Goal: Transaction & Acquisition: Obtain resource

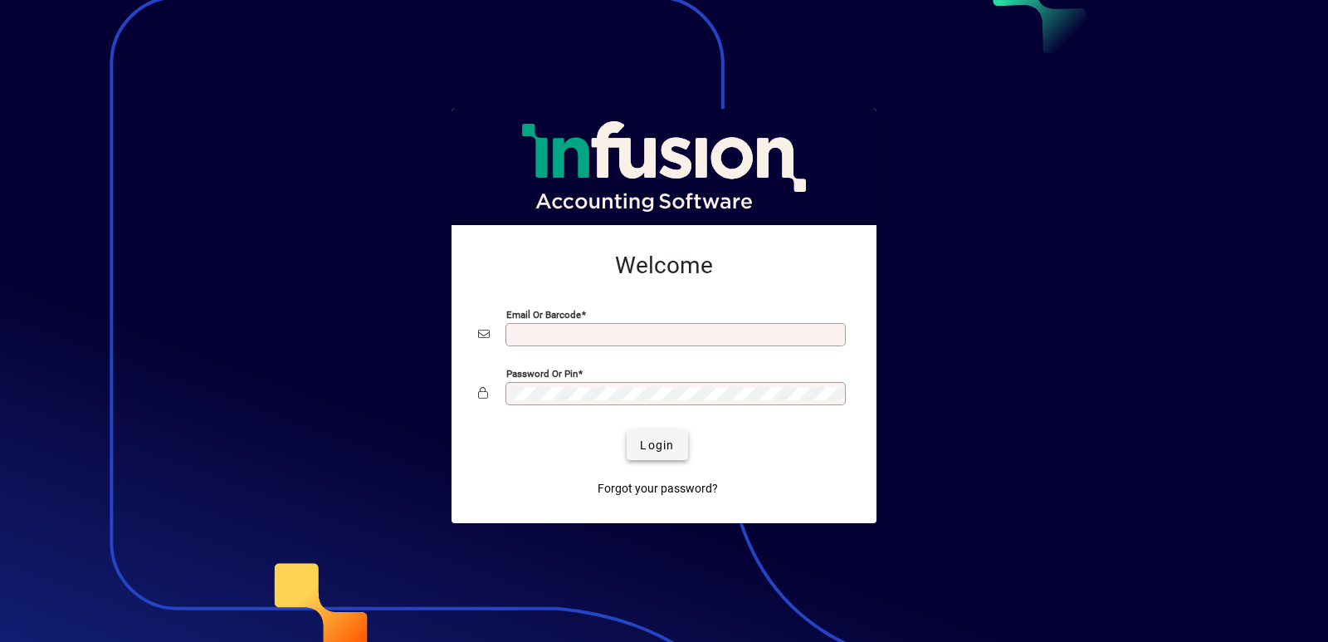
type input "**********"
click at [648, 445] on span "Login" at bounding box center [657, 445] width 34 height 17
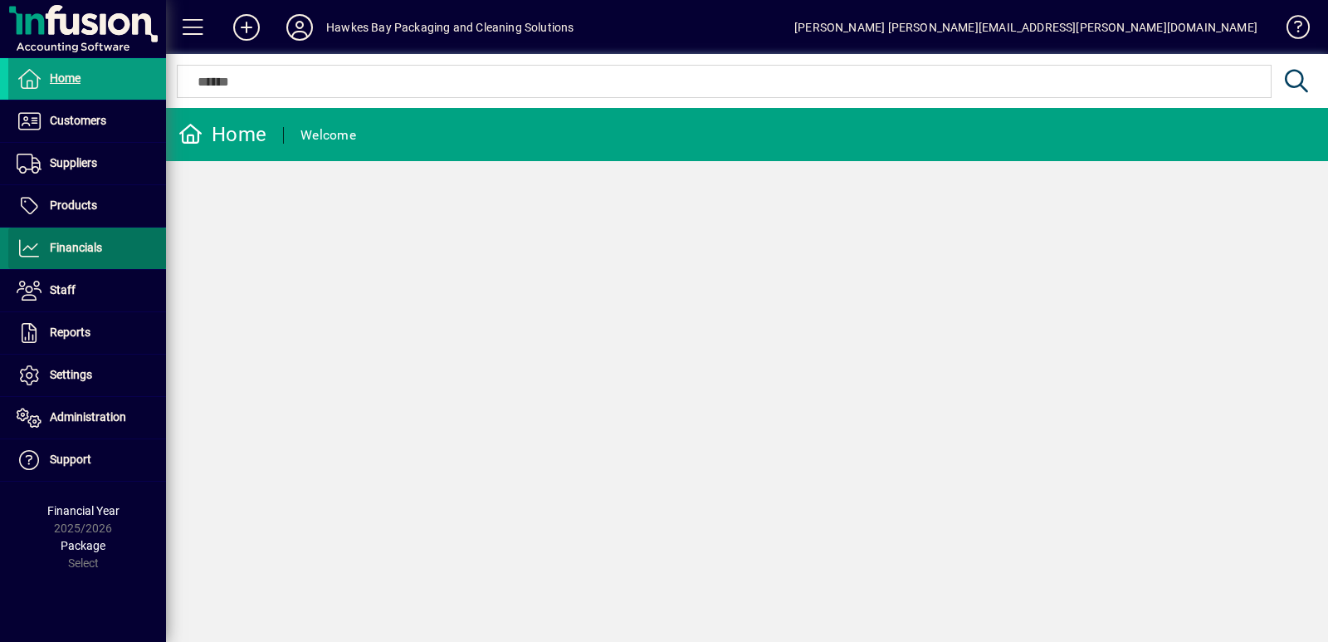
click at [40, 251] on icon at bounding box center [29, 248] width 25 height 20
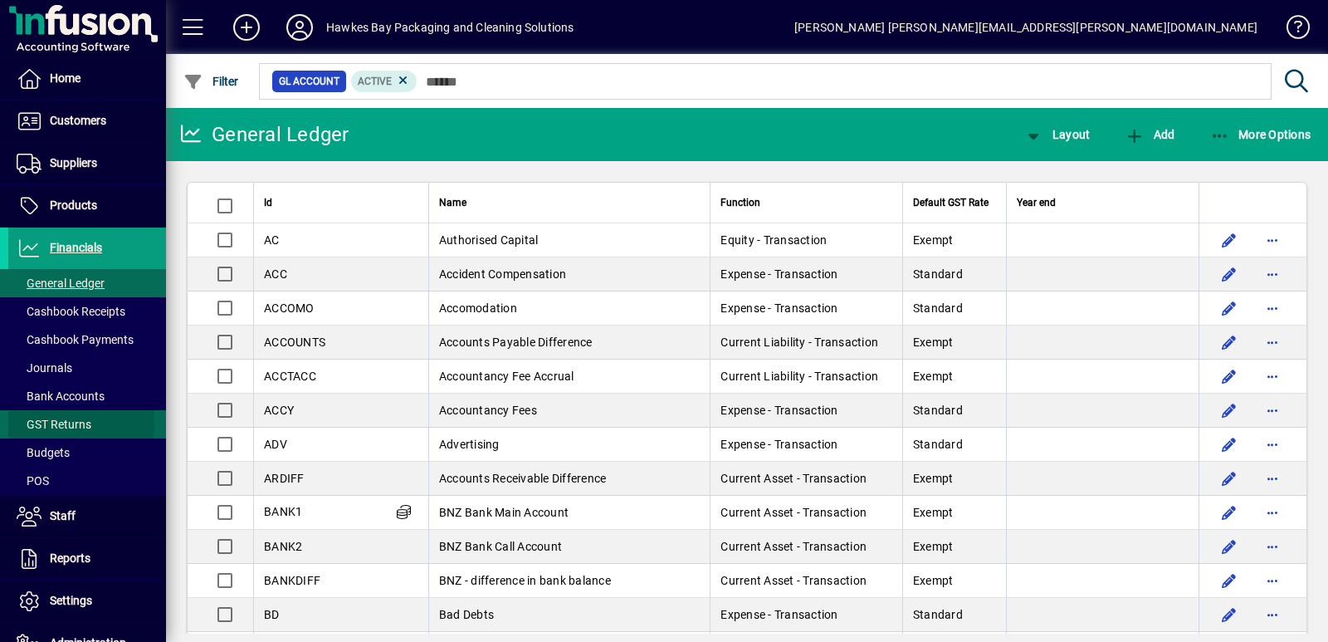
click at [44, 422] on span "GST Returns" at bounding box center [54, 423] width 75 height 13
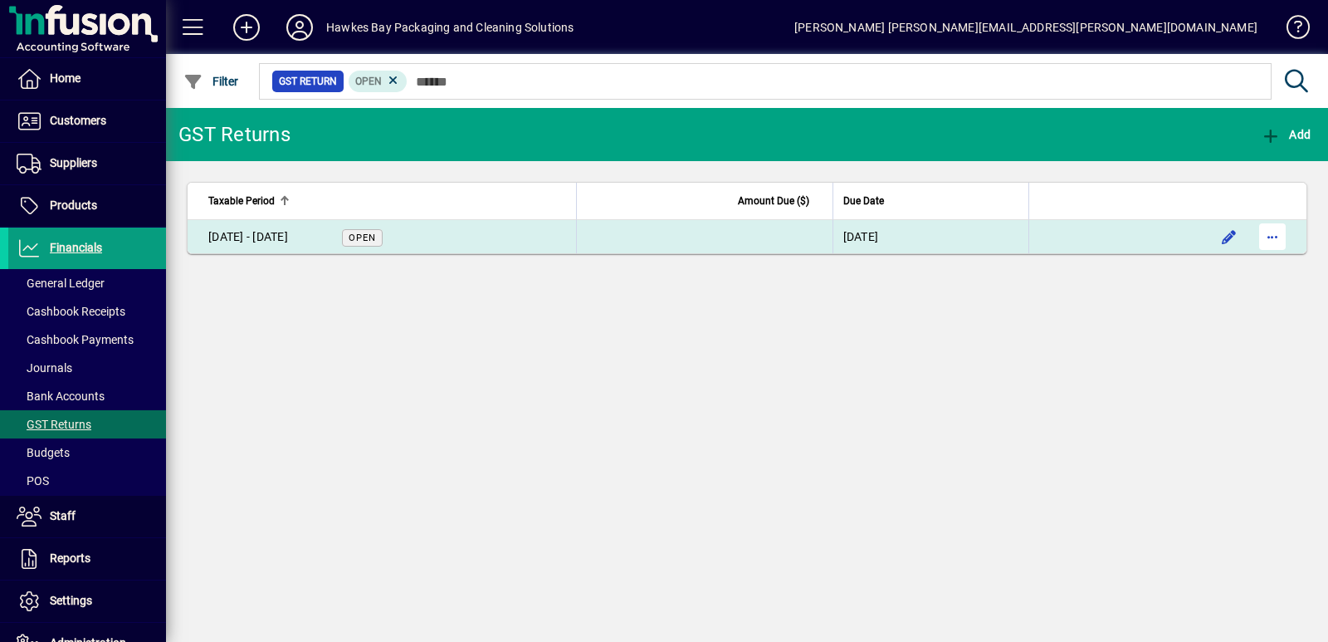
click at [1270, 234] on span "button" at bounding box center [1272, 237] width 40 height 40
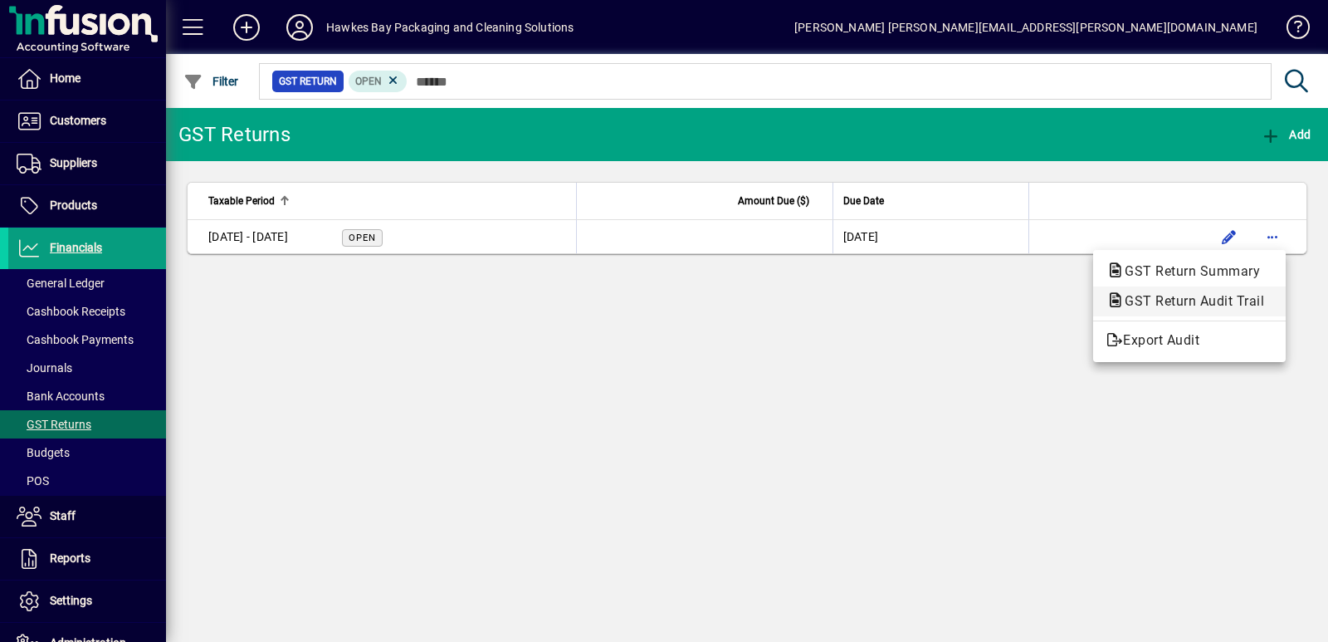
click at [1179, 301] on span "GST Return Audit Trail" at bounding box center [1189, 301] width 166 height 16
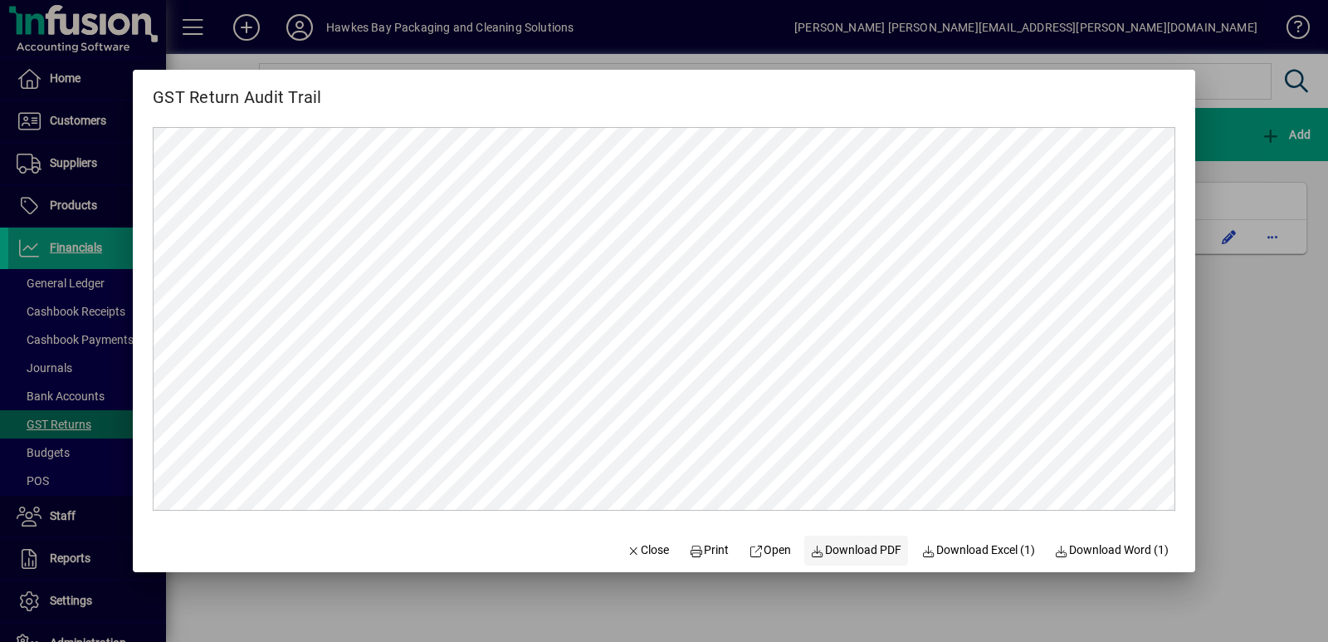
click at [828, 552] on span "Download PDF" at bounding box center [856, 549] width 91 height 17
click at [1268, 501] on div at bounding box center [664, 321] width 1328 height 642
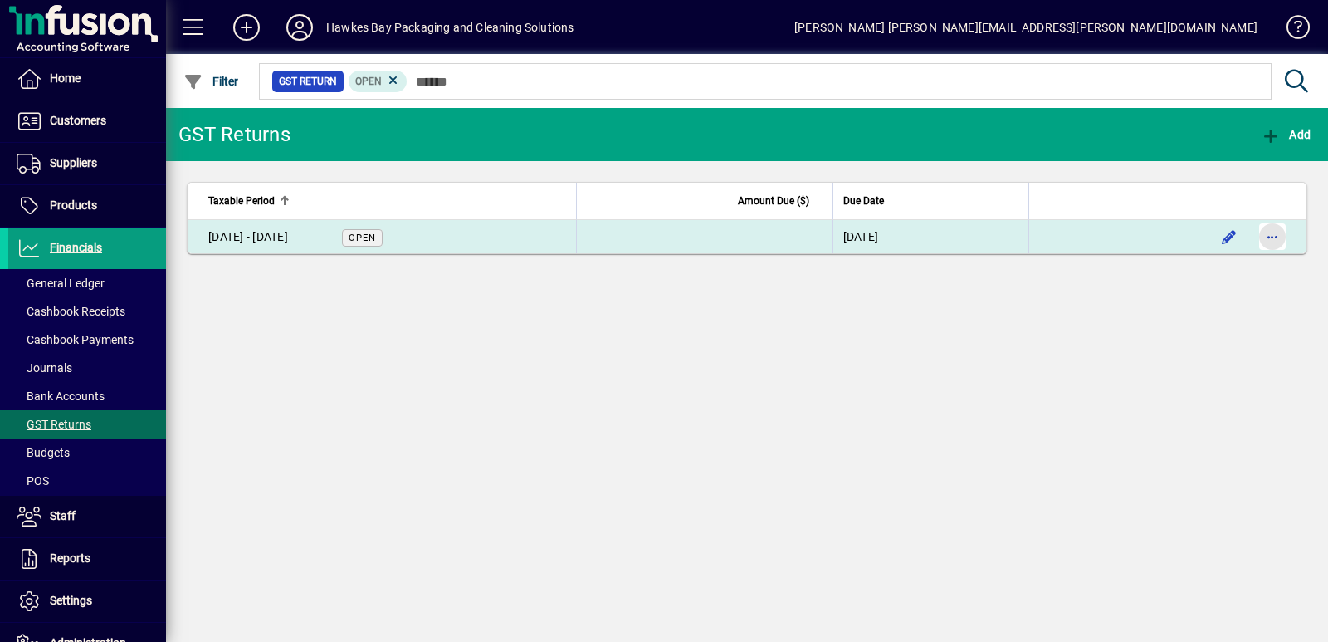
click at [1272, 244] on span "button" at bounding box center [1272, 237] width 40 height 40
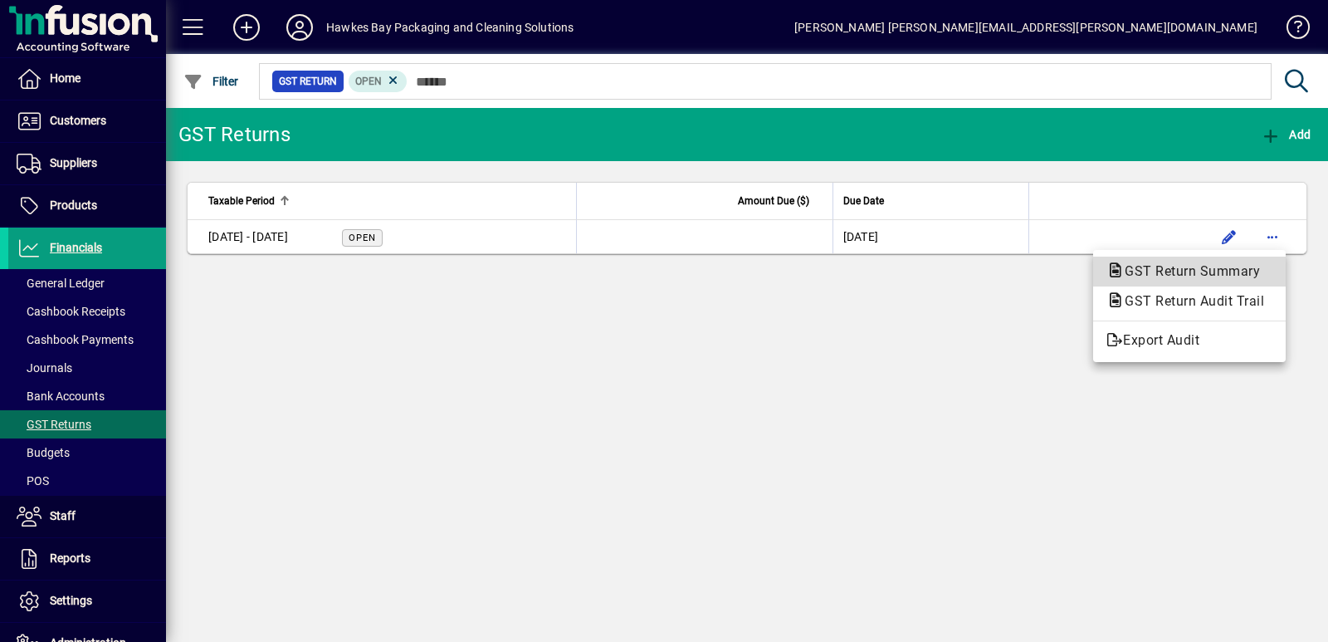
click at [1164, 271] on span "GST Return Summary" at bounding box center [1187, 271] width 162 height 16
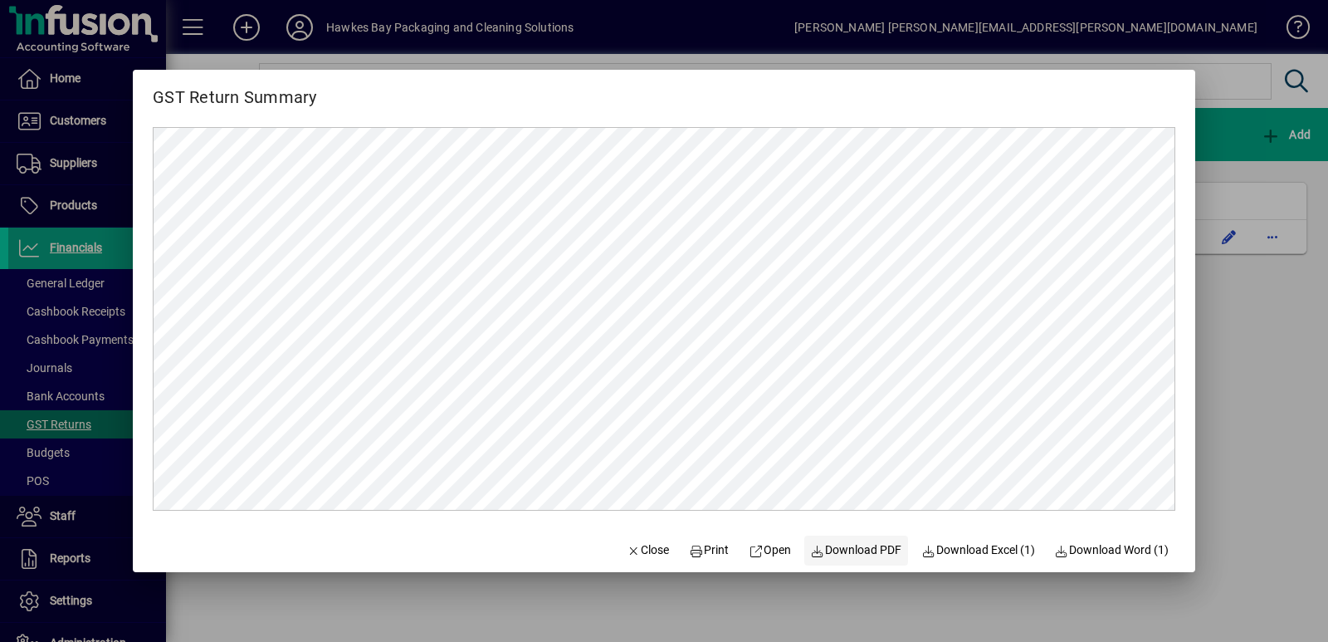
click at [852, 547] on span "Download PDF" at bounding box center [856, 549] width 91 height 17
click at [627, 549] on icon "button" at bounding box center [634, 551] width 15 height 12
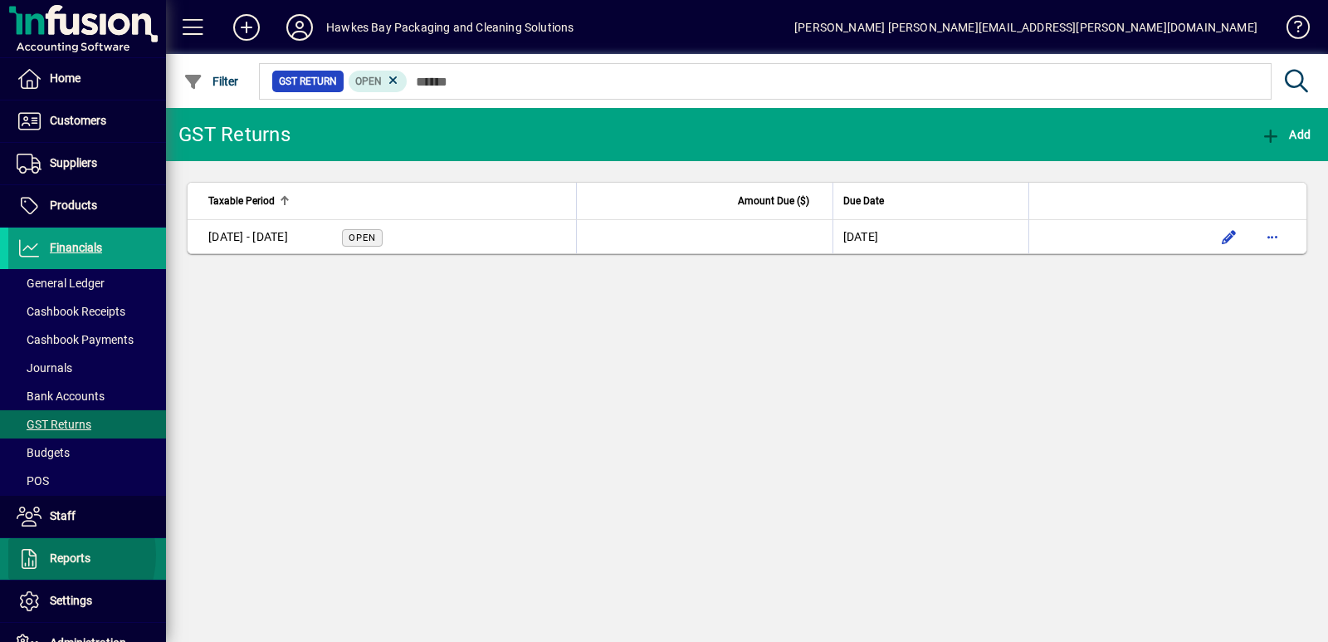
click at [47, 554] on span "Reports" at bounding box center [49, 559] width 82 height 20
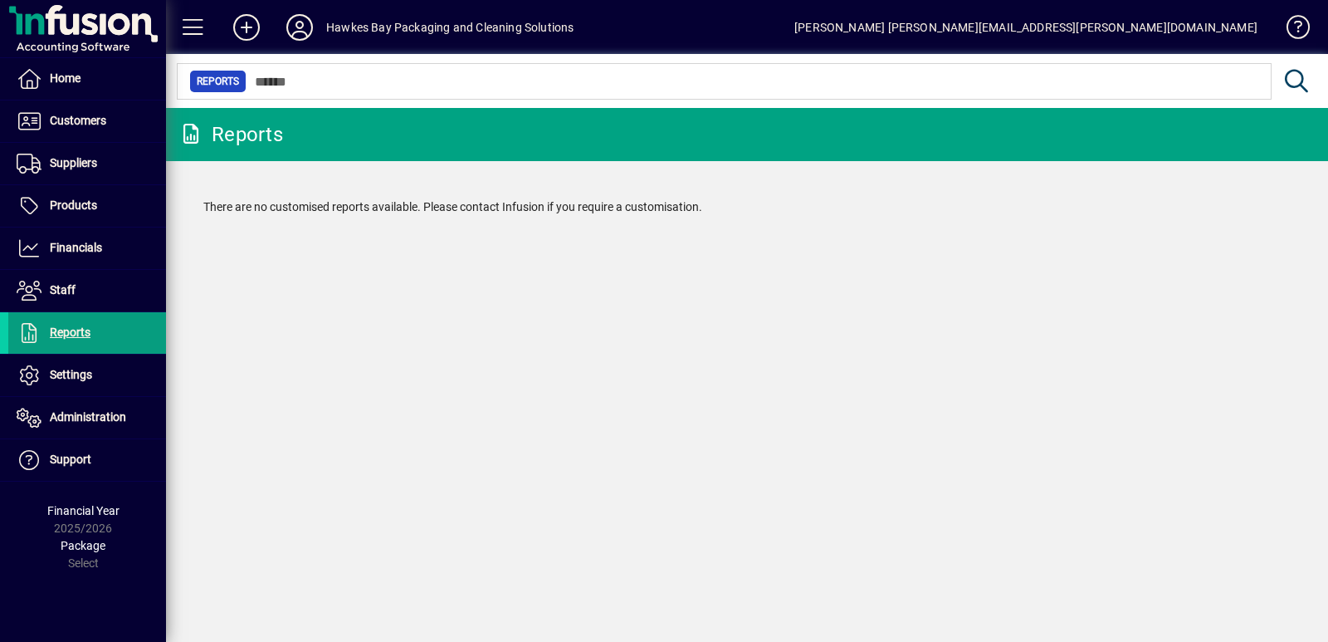
click at [190, 134] on icon at bounding box center [190, 134] width 25 height 20
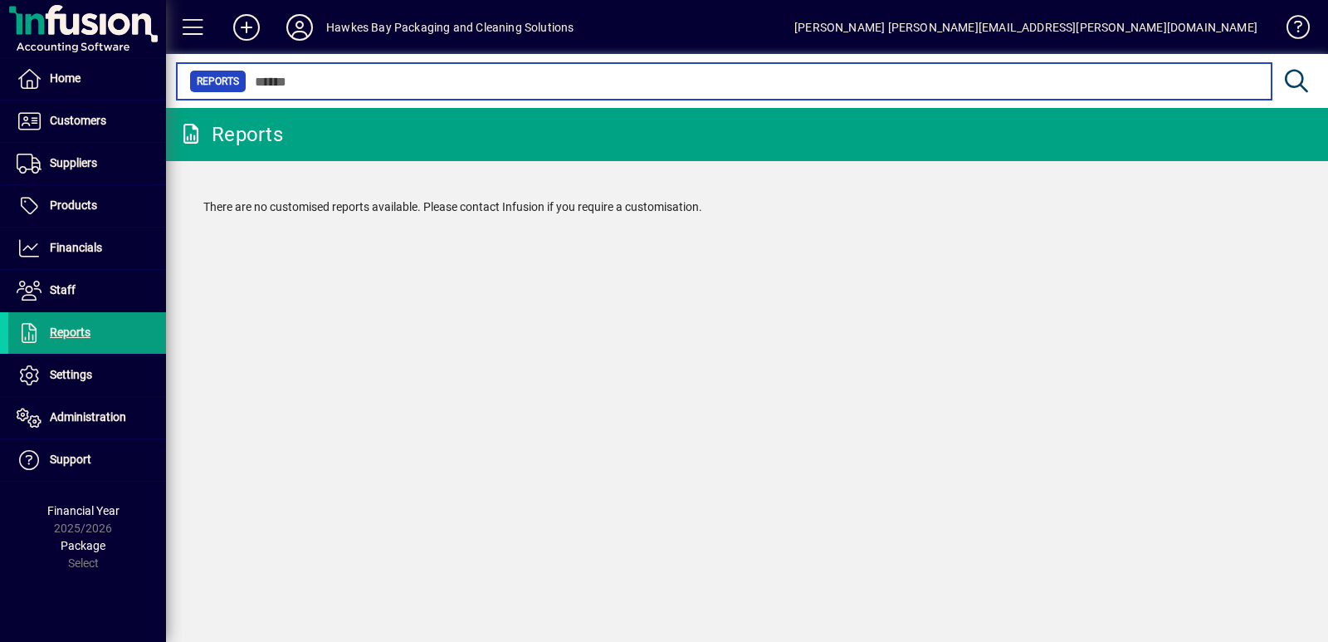
click at [288, 86] on input "text" at bounding box center [753, 81] width 1012 height 23
type input "*"
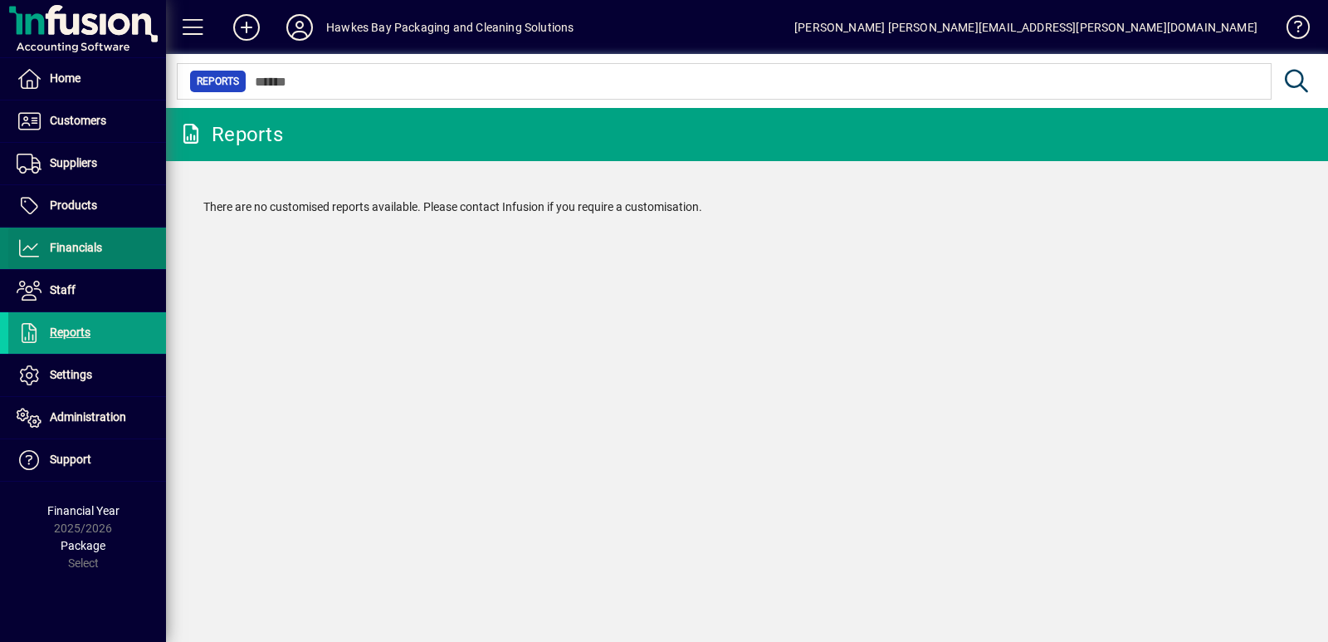
click at [51, 256] on span "Financials" at bounding box center [55, 248] width 94 height 20
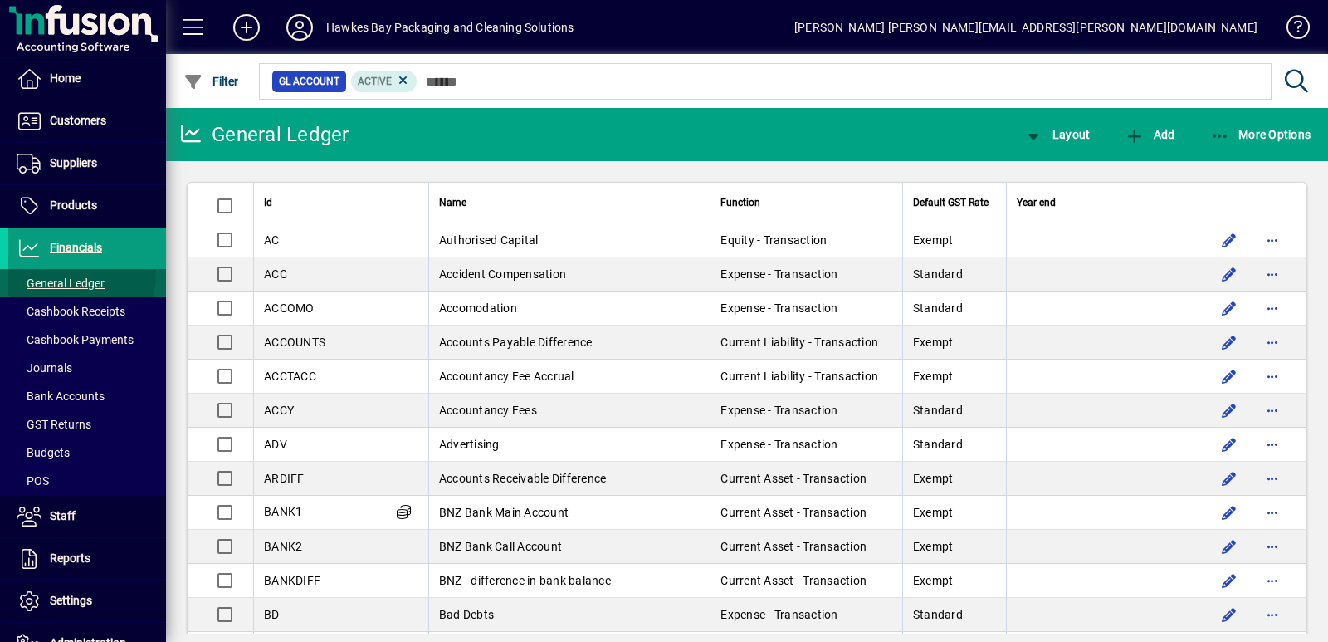
click at [47, 273] on span at bounding box center [87, 283] width 158 height 40
click at [64, 428] on span "GST Returns" at bounding box center [54, 423] width 75 height 13
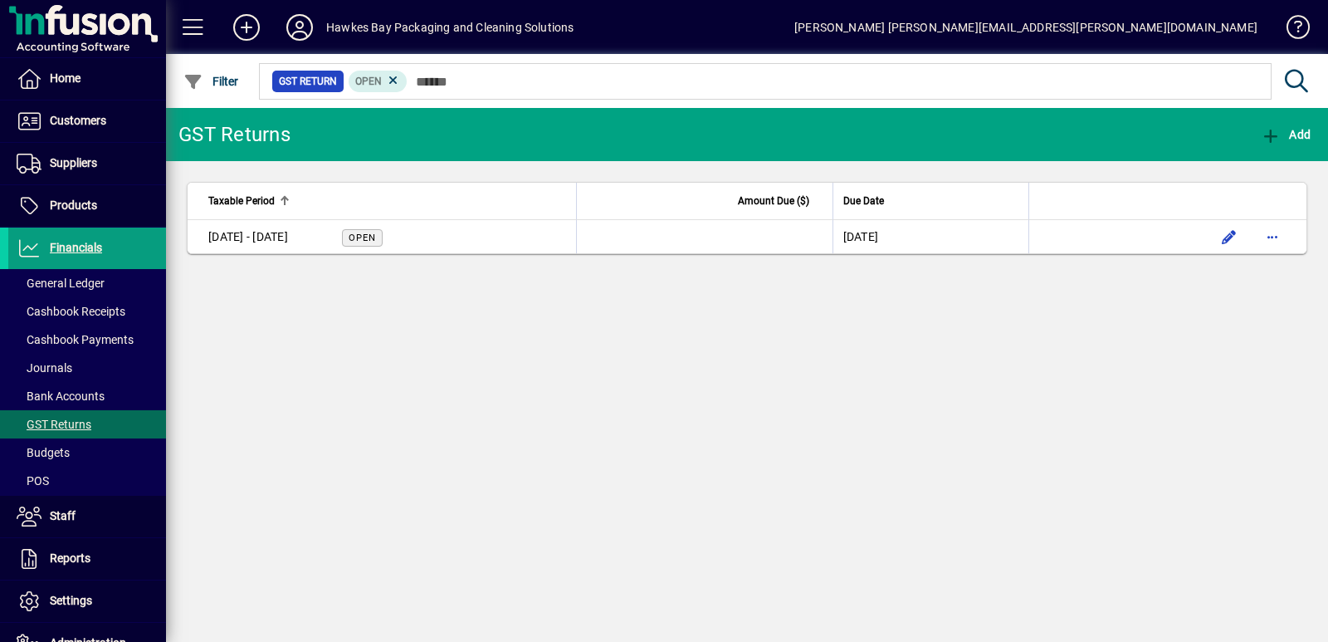
click at [227, 203] on span "Taxable Period" at bounding box center [241, 201] width 66 height 18
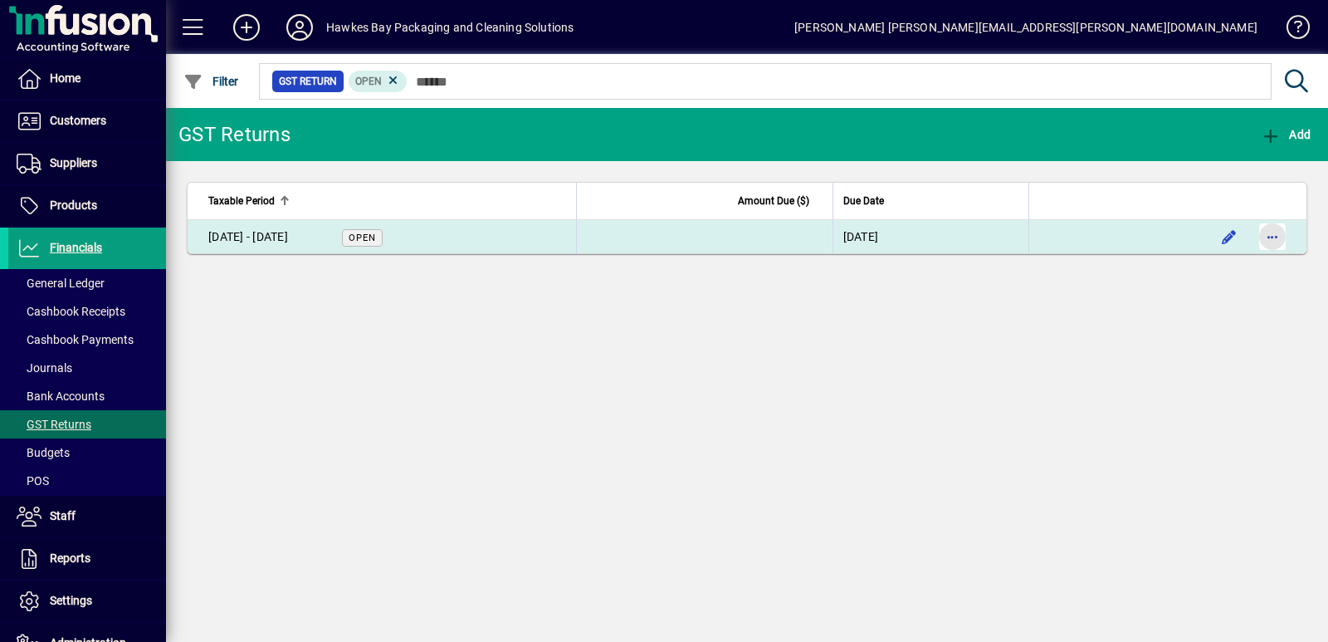
click at [1277, 233] on span "button" at bounding box center [1272, 237] width 40 height 40
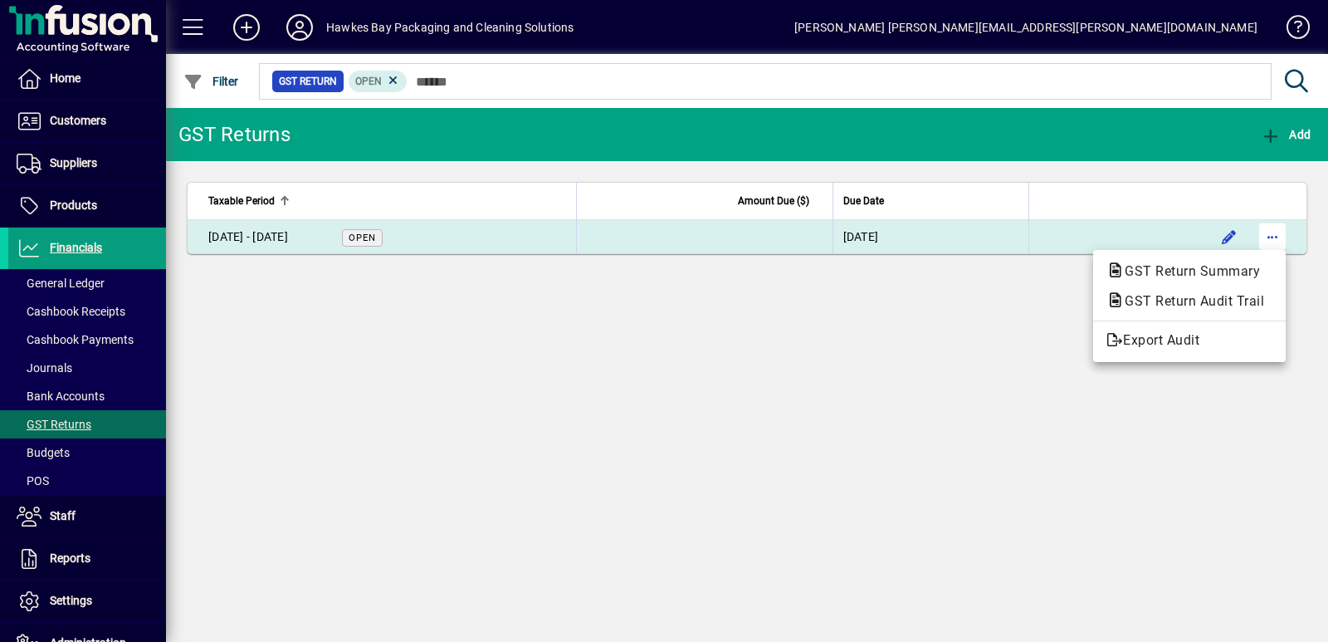
click at [1277, 233] on div at bounding box center [664, 321] width 1328 height 642
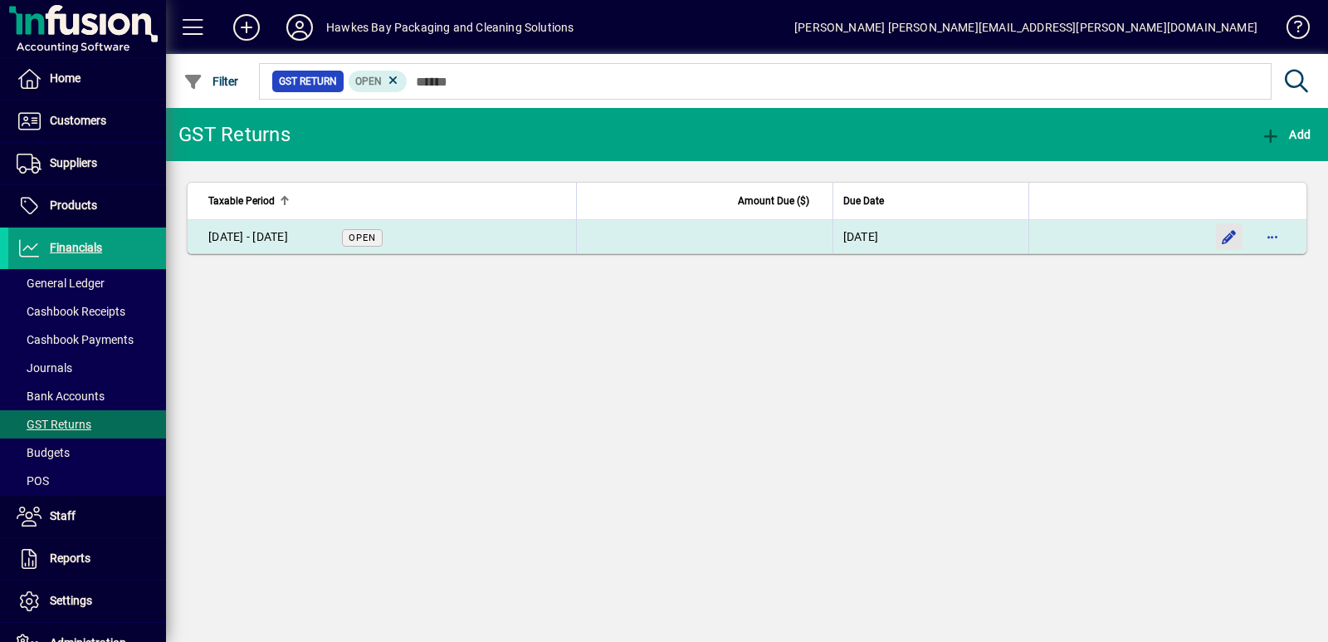
click at [1229, 233] on span "button" at bounding box center [1229, 237] width 40 height 40
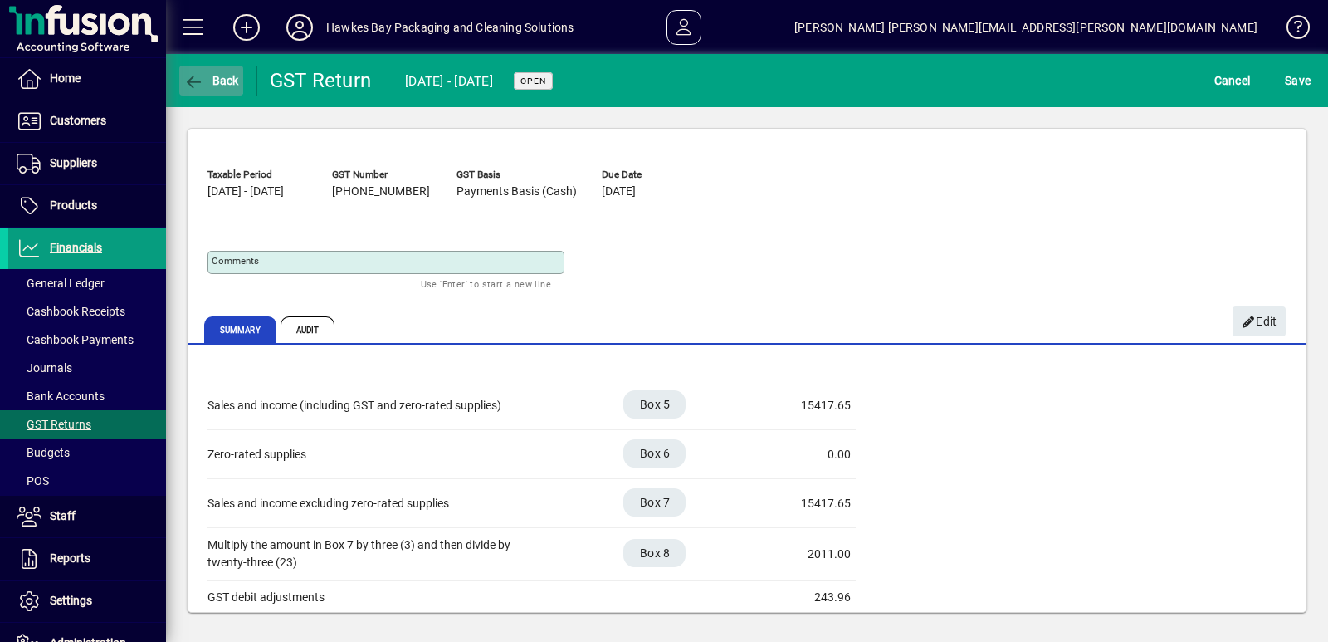
click at [188, 76] on icon "button" at bounding box center [193, 82] width 21 height 17
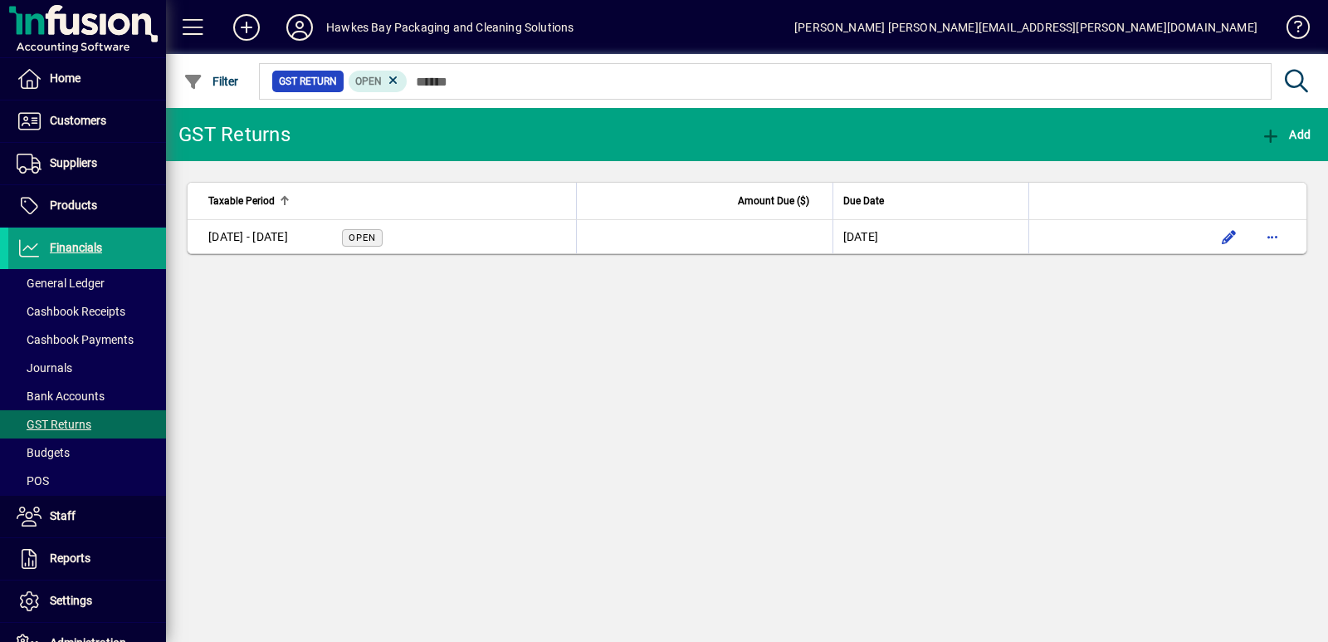
click at [236, 199] on span "Taxable Period" at bounding box center [241, 201] width 66 height 18
click at [22, 560] on icon at bounding box center [29, 559] width 25 height 20
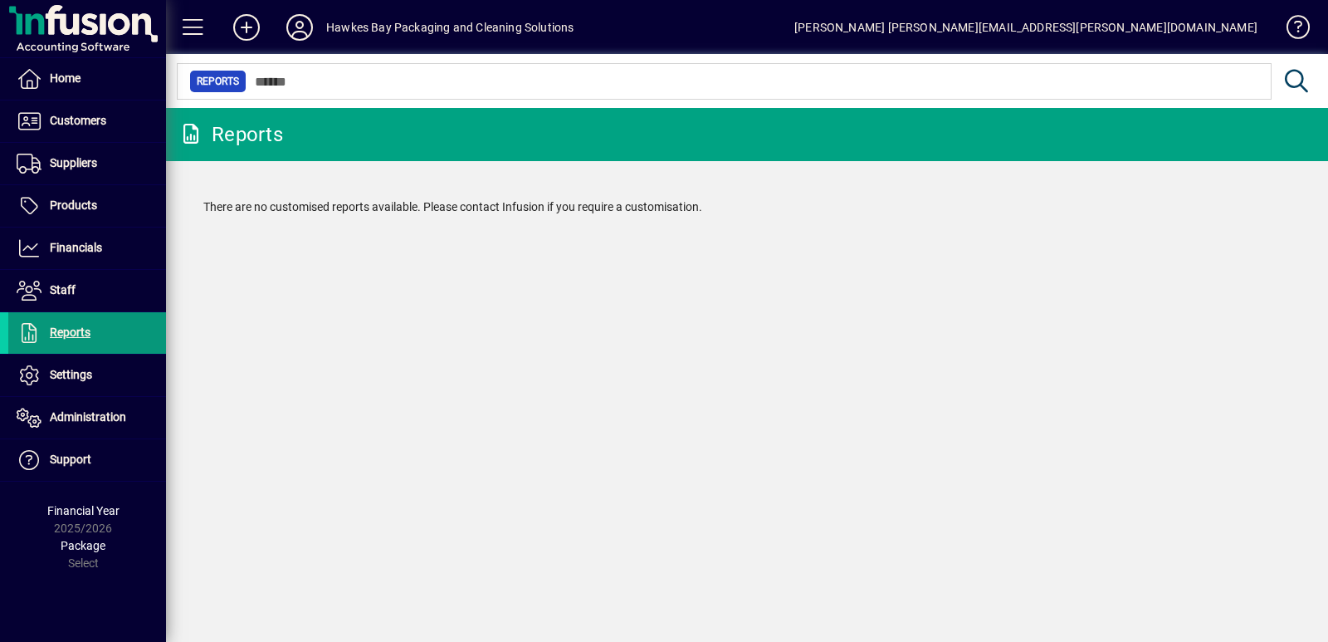
click at [41, 319] on span at bounding box center [87, 333] width 158 height 40
click at [25, 247] on icon at bounding box center [29, 248] width 25 height 20
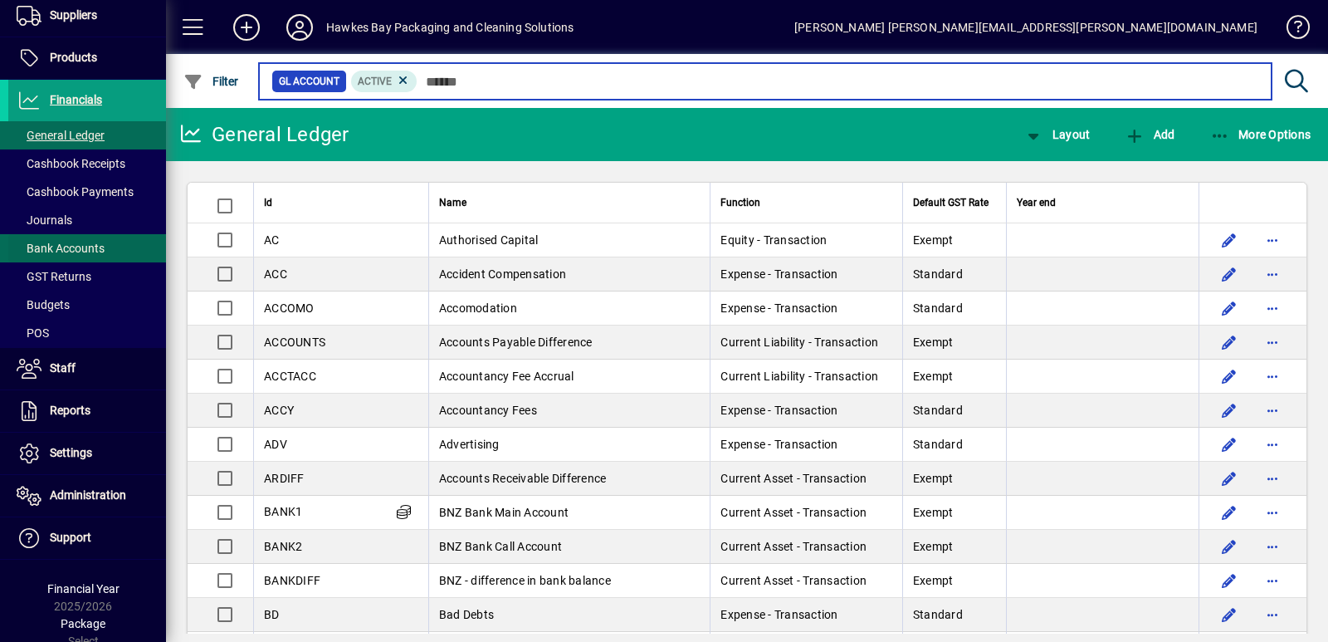
scroll to position [156, 0]
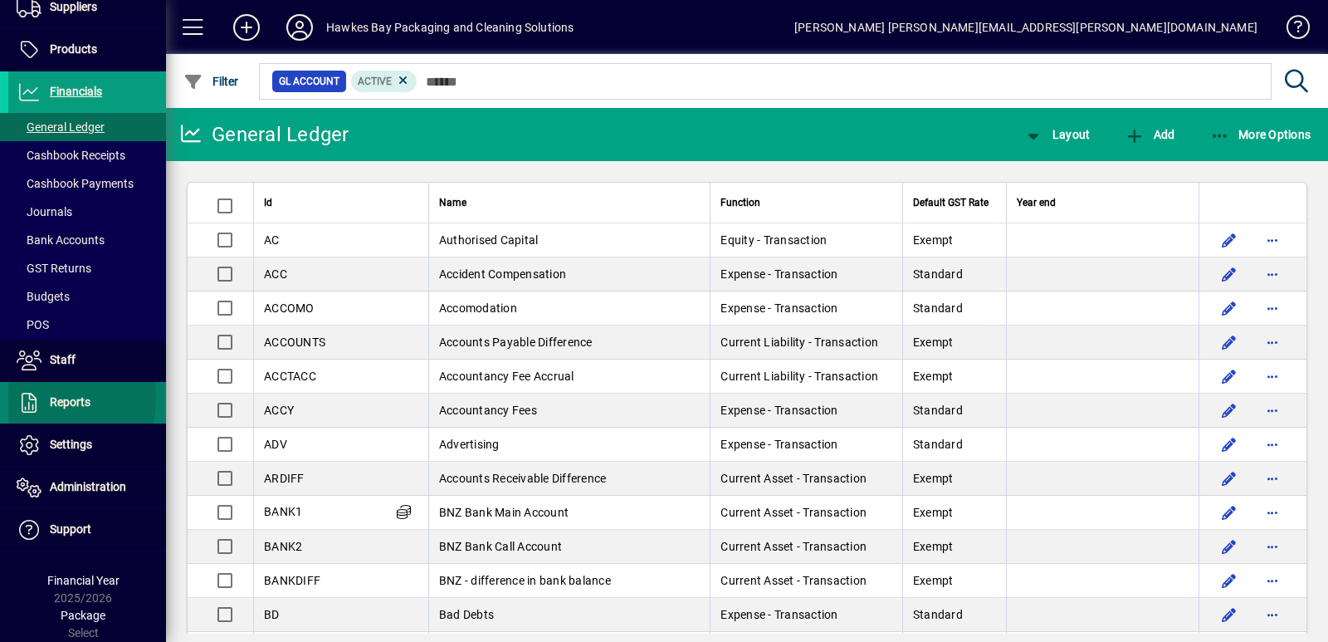
click at [31, 398] on icon at bounding box center [29, 403] width 25 height 20
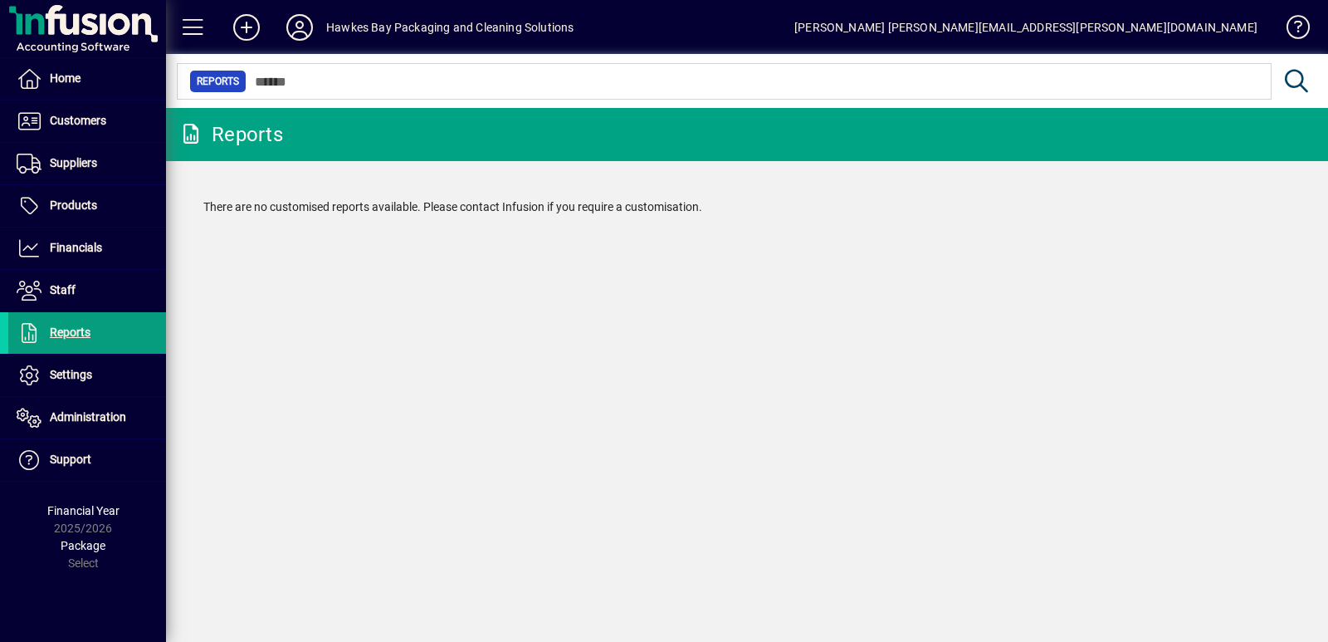
click at [1296, 78] on icon at bounding box center [1296, 81] width 29 height 23
click at [61, 329] on span "Reports" at bounding box center [70, 331] width 41 height 13
